Goal: Task Accomplishment & Management: Use online tool/utility

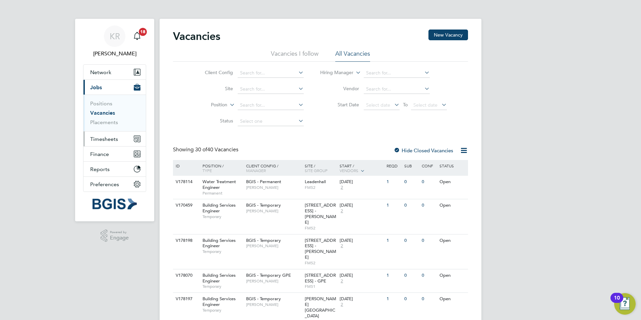
click at [109, 136] on span "Timesheets" at bounding box center [104, 139] width 28 height 6
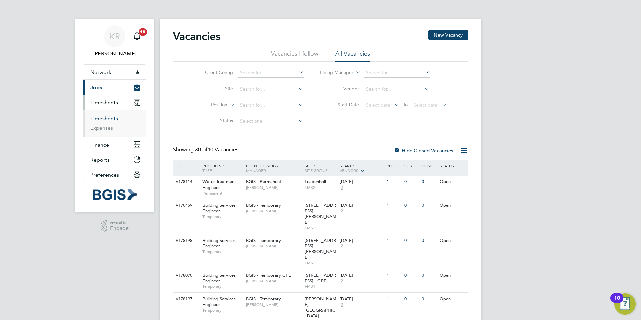
click at [103, 117] on link "Timesheets" at bounding box center [104, 118] width 28 height 6
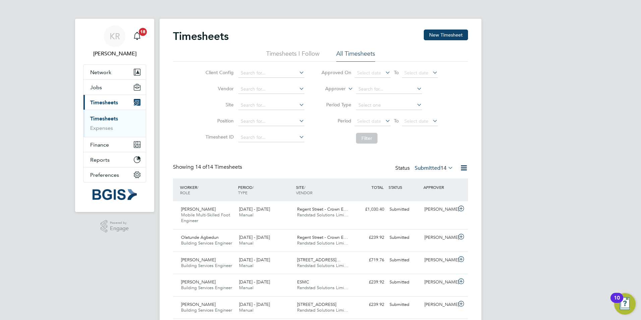
click at [574, 114] on div "KR [PERSON_NAME] Notifications 18 Applications: Network Sites Workers Jobs Posi…" at bounding box center [320, 272] width 641 height 545
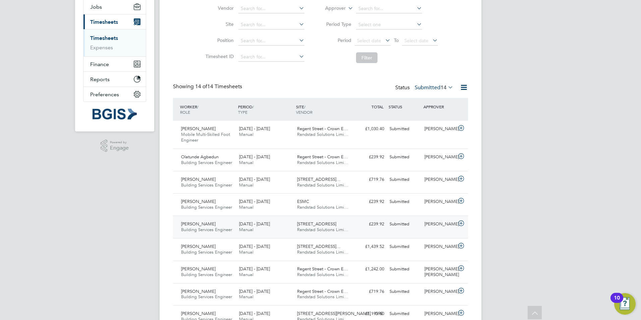
click at [327, 230] on span "Randstad Solutions Limi…" at bounding box center [322, 230] width 51 height 6
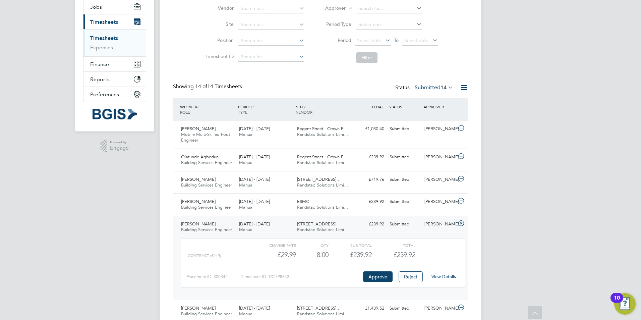
click at [522, 220] on div "KR [PERSON_NAME] Notifications 18 Applications: Network Sites Workers Jobs Posi…" at bounding box center [320, 223] width 641 height 606
click at [610, 108] on div "KR [PERSON_NAME] Notifications 18 Applications: Network Sites Workers Jobs Posi…" at bounding box center [320, 223] width 641 height 606
click at [451, 278] on link "View Details" at bounding box center [444, 277] width 24 height 6
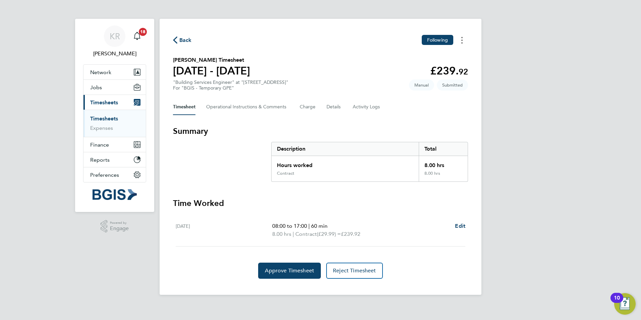
click at [463, 42] on button "Timesheets Menu" at bounding box center [462, 40] width 12 height 10
click at [437, 69] on link "Download timesheet" at bounding box center [428, 68] width 80 height 13
drag, startPoint x: 210, startPoint y: 61, endPoint x: 170, endPoint y: 62, distance: 39.6
click at [170, 62] on div "Back Following Hassan Touati's Timesheet 02 - 08 Aug 2025 £239. 92 "Building Se…" at bounding box center [321, 157] width 322 height 276
copy h2 "Hassan Touati'"
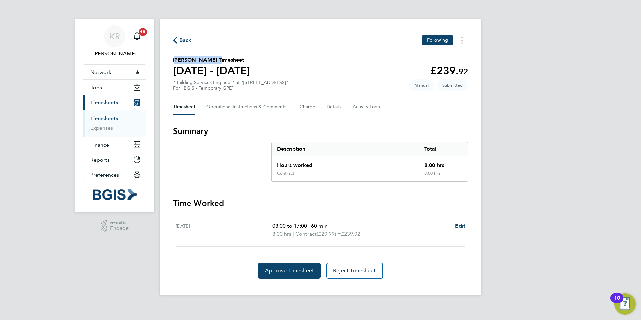
drag, startPoint x: 293, startPoint y: 82, endPoint x: 242, endPoint y: 80, distance: 50.3
click at [242, 80] on div ""Building Services Engineer" at "52/54/56 Jermyn Street" For "BGIS - Temporary …" at bounding box center [230, 84] width 115 height 11
copy div "[STREET_ADDRESS]"
click at [363, 63] on section "Hassan Touati's Timesheet 02 - 08 Aug 2025 £239. 92 "Building Services Engineer…" at bounding box center [320, 73] width 295 height 35
click at [175, 37] on icon "button" at bounding box center [175, 40] width 4 height 7
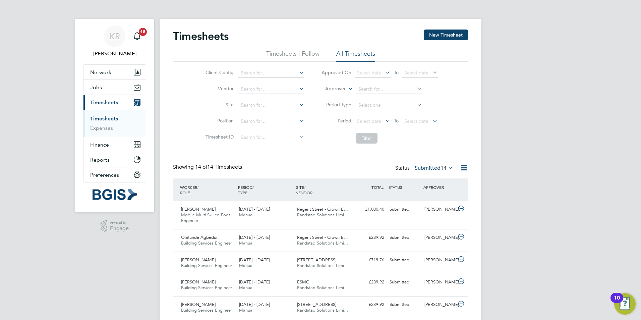
click at [593, 98] on div "KR Kirsty Roberts Notifications 18 Applications: Network Sites Workers Jobs Pos…" at bounding box center [320, 272] width 641 height 545
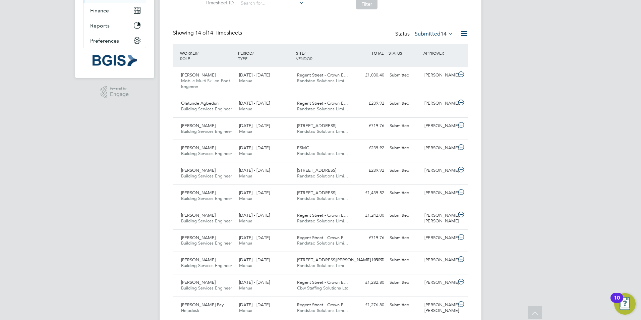
click at [525, 153] on div "KR Kirsty Roberts Notifications 18 Applications: Network Sites Workers Jobs Pos…" at bounding box center [320, 138] width 641 height 545
click at [463, 124] on icon at bounding box center [461, 124] width 8 height 5
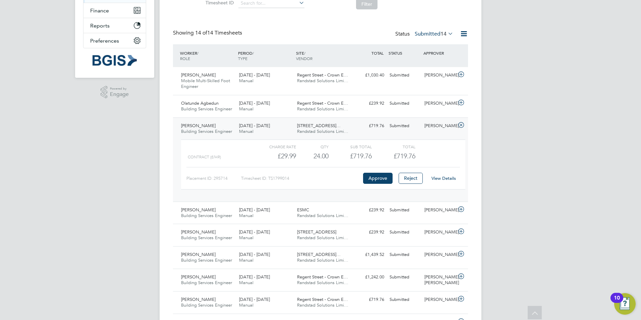
click at [447, 177] on link "View Details" at bounding box center [444, 178] width 24 height 6
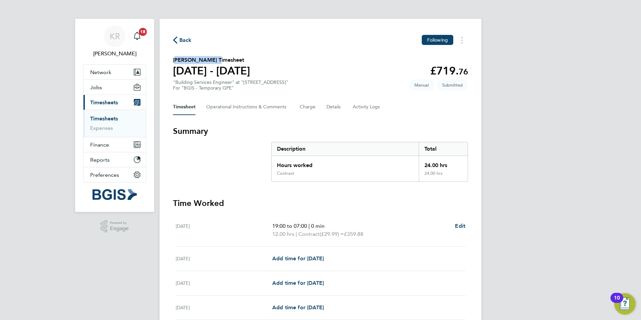
drag, startPoint x: 212, startPoint y: 60, endPoint x: 167, endPoint y: 61, distance: 45.3
click at [167, 61] on div "Back Following Joseph Kearney's Timesheet 02 - 08 Aug 2025 £719. 76 "Building S…" at bounding box center [321, 234] width 322 height 431
copy h2 "[PERSON_NAME]"
click at [288, 85] on div ""Building Services Engineer" at "200/214 Grays Inn Road - GPE" For "BGIS - Temp…" at bounding box center [230, 84] width 115 height 11
drag, startPoint x: 307, startPoint y: 82, endPoint x: 243, endPoint y: 82, distance: 63.7
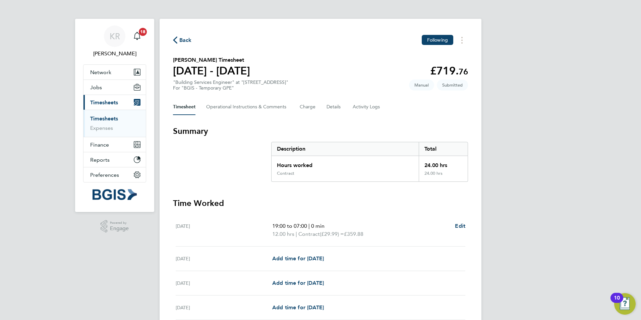
click at [243, 82] on div ""Building Services Engineer" at "200/214 Grays Inn Road - GPE" For "BGIS - Temp…" at bounding box center [230, 84] width 115 height 11
copy div "200/214 Grays Inn Road - GPE"
click at [176, 36] on button "Back" at bounding box center [182, 40] width 19 height 8
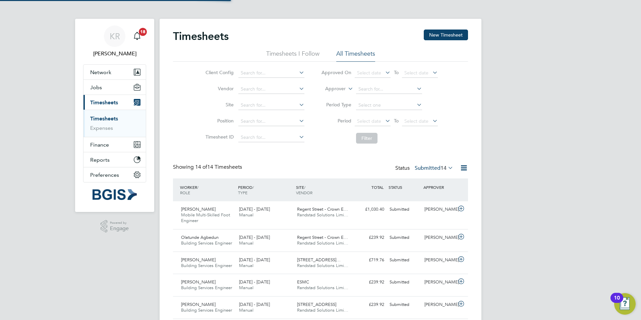
click at [559, 84] on div "KR Kirsty Roberts Notifications 18 Applications: Network Sites Workers Jobs Pos…" at bounding box center [320, 272] width 641 height 545
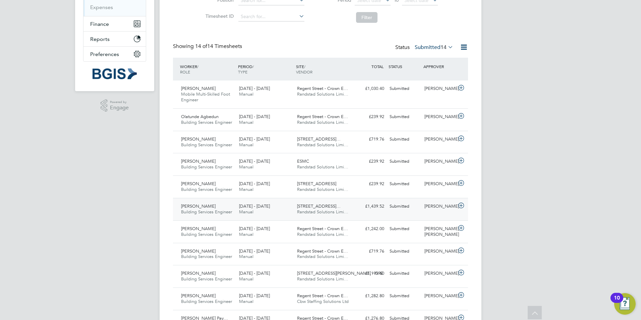
click at [461, 206] on icon at bounding box center [461, 205] width 8 height 5
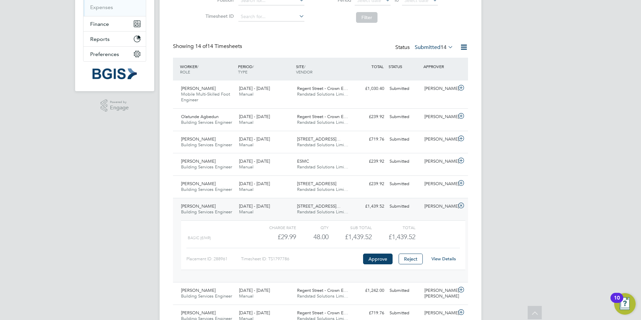
click at [443, 259] on link "View Details" at bounding box center [444, 259] width 24 height 6
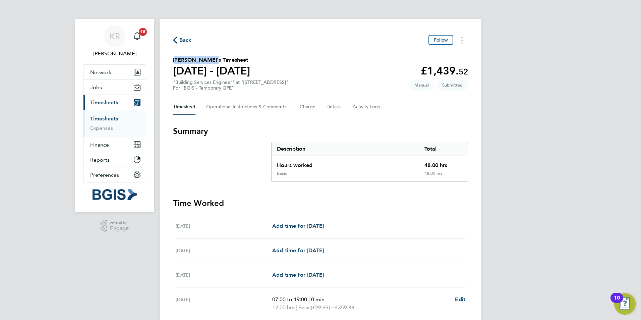
drag, startPoint x: 212, startPoint y: 60, endPoint x: 171, endPoint y: 61, distance: 40.9
click at [171, 61] on div "Back Follow [PERSON_NAME]'s Timesheet [DATE] - [DATE] £1,439. 52 "Building Serv…" at bounding box center [321, 242] width 322 height 447
copy h2 "[PERSON_NAME]"
click at [464, 42] on button "Timesheets Menu" at bounding box center [462, 40] width 12 height 10
click at [432, 66] on link "Download timesheet" at bounding box center [428, 68] width 80 height 13
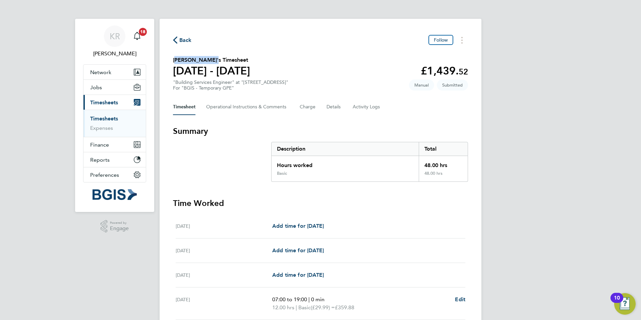
click at [177, 38] on icon "button" at bounding box center [175, 40] width 4 height 7
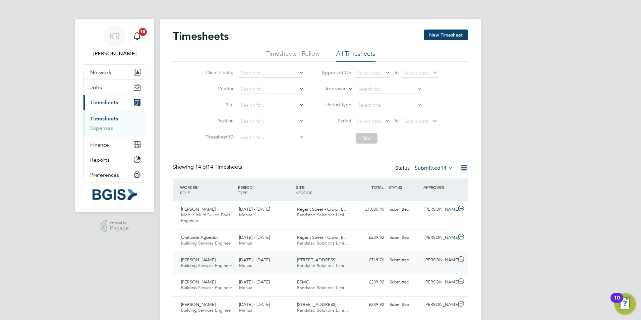
click at [464, 259] on icon at bounding box center [461, 259] width 8 height 5
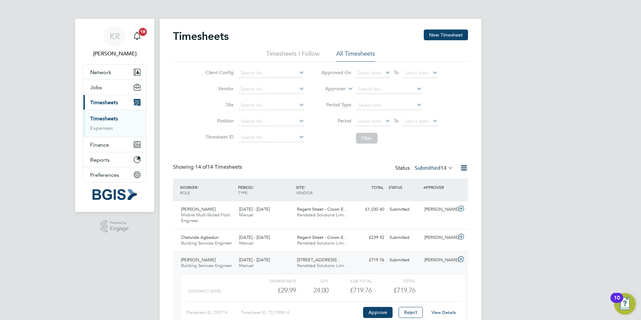
click at [446, 313] on link "View Details" at bounding box center [444, 313] width 24 height 6
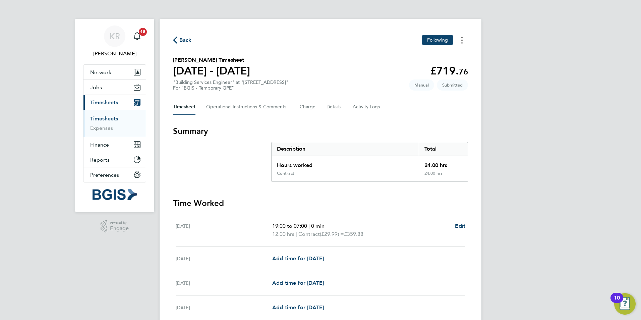
click at [462, 44] on button "Timesheets Menu" at bounding box center [462, 40] width 12 height 10
click at [424, 68] on link "Download timesheet" at bounding box center [428, 68] width 80 height 13
click at [175, 41] on icon "button" at bounding box center [175, 40] width 4 height 7
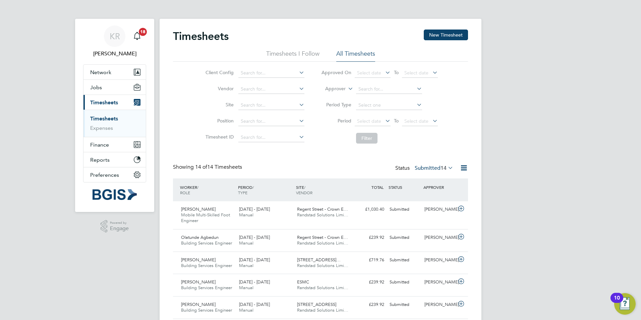
click at [602, 75] on div "KR [PERSON_NAME] Notifications 18 Applications: Network Sites Workers Jobs Posi…" at bounding box center [320, 272] width 641 height 545
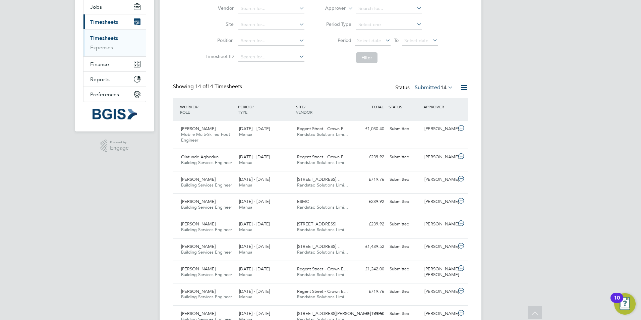
click at [530, 188] on div "KR [PERSON_NAME] Notifications 18 Applications: Network Sites Workers Jobs Posi…" at bounding box center [320, 192] width 641 height 545
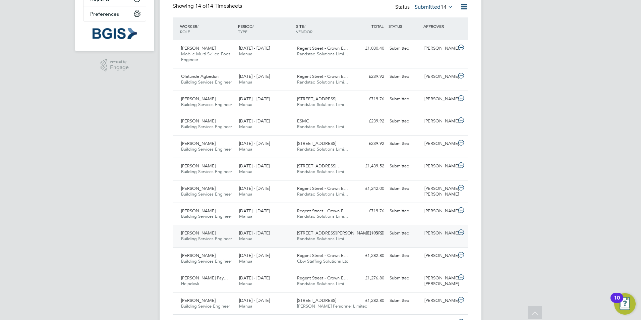
click at [375, 242] on div "Daniel Kamara Building Services Engineer 2 - 8 Aug 2025 2 - 8 Aug 2025 Manual 3…" at bounding box center [320, 236] width 295 height 22
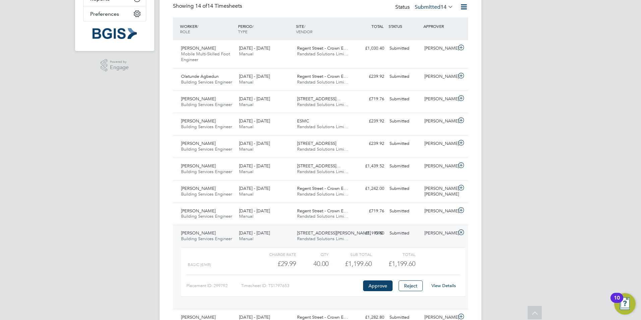
click at [447, 288] on link "View Details" at bounding box center [444, 286] width 24 height 6
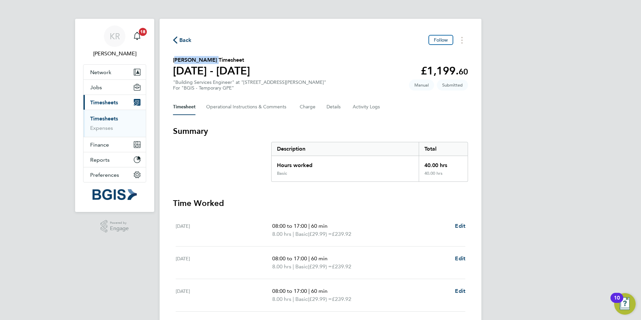
drag, startPoint x: 209, startPoint y: 58, endPoint x: 169, endPoint y: 60, distance: 39.9
click at [169, 60] on div "Back Follow Daniel Kamara's Timesheet 02 - 08 Aug 2025 £1,199. 60 "Building Ser…" at bounding box center [321, 222] width 322 height 406
copy h2 "[PERSON_NAME]"
drag, startPoint x: 349, startPoint y: 85, endPoint x: 385, endPoint y: 71, distance: 39.0
click at [349, 85] on section "Daniel Kamara's Timesheet 02 - 08 Aug 2025 £1,199. 60 "Building Services Engine…" at bounding box center [320, 73] width 295 height 35
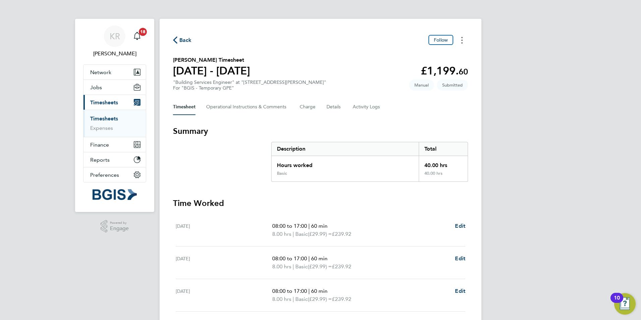
click at [464, 42] on button "Timesheets Menu" at bounding box center [462, 40] width 12 height 10
click at [434, 69] on link "Download timesheet" at bounding box center [428, 68] width 80 height 13
drag, startPoint x: 281, startPoint y: 82, endPoint x: 242, endPoint y: 82, distance: 39.2
click at [242, 82] on div ""Building Services Engineer" at "31-34 Alfred Place - GPE" For "BGIS - Temporar…" at bounding box center [249, 84] width 153 height 11
copy div "31-34 Alfred Place"
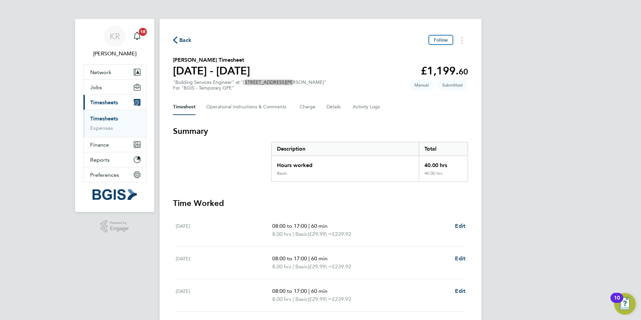
click at [178, 40] on span "Back" at bounding box center [182, 40] width 19 height 6
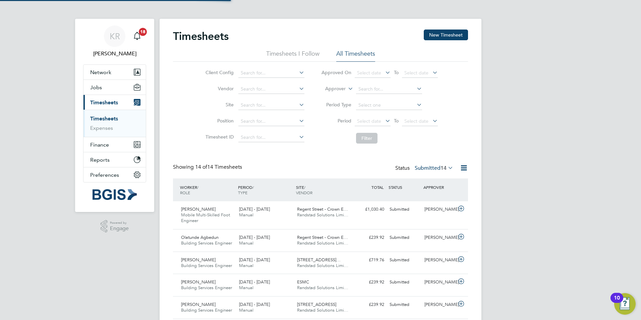
click at [609, 111] on div "KR [PERSON_NAME] Notifications 18 Applications: Network Sites Workers Jobs Posi…" at bounding box center [320, 272] width 641 height 545
